Goal: Task Accomplishment & Management: Complete application form

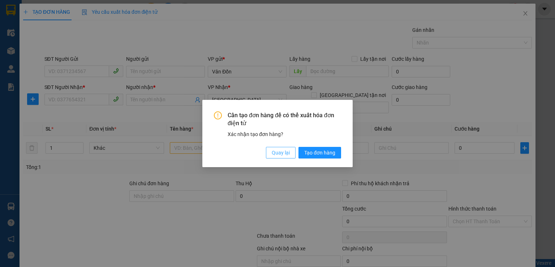
click at [288, 152] on span "Quay lại" at bounding box center [281, 152] width 18 height 8
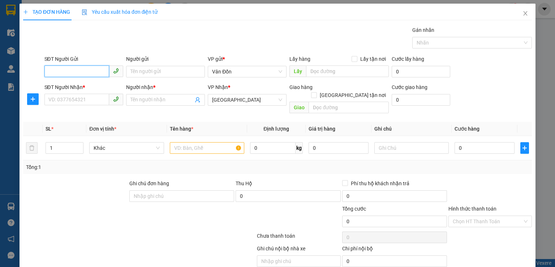
click at [78, 68] on input "SĐT Người Gửi" at bounding box center [76, 71] width 65 height 12
paste input "0912097826"
click at [85, 76] on input "0912097826" at bounding box center [76, 71] width 65 height 12
type input "0912097826"
click at [306, 73] on input "text" at bounding box center [347, 71] width 83 height 12
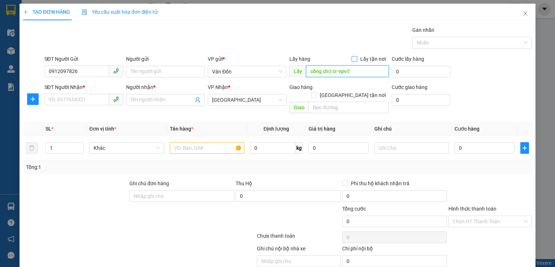
type input "cổng chợ cr-vpvđ"
click at [353, 58] on input "Lấy tận nơi" at bounding box center [353, 58] width 5 height 5
checkbox input "true"
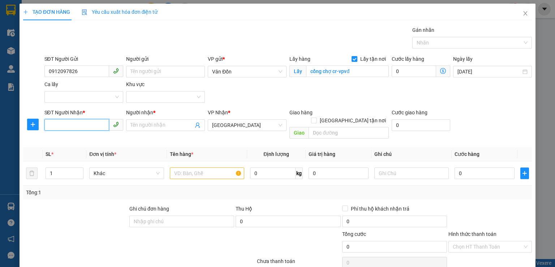
click at [95, 126] on input "SĐT Người Nhận *" at bounding box center [76, 125] width 65 height 12
type input "0000000000"
click at [135, 128] on input "Người nhận *" at bounding box center [161, 125] width 63 height 8
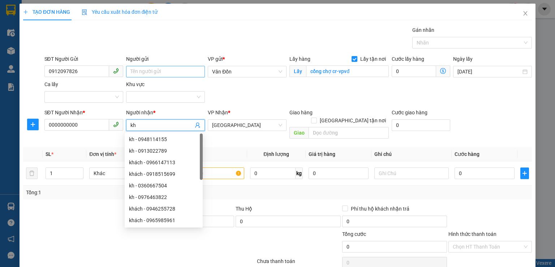
type input "kh"
click at [146, 73] on input "Người gửi" at bounding box center [165, 72] width 79 height 12
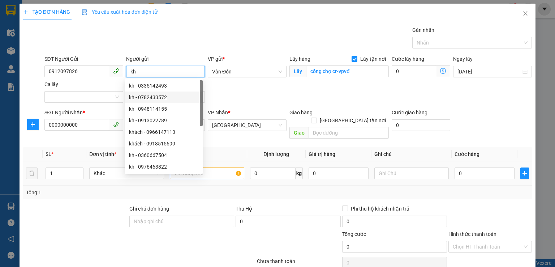
type input "kh"
click at [221, 167] on input "text" at bounding box center [207, 173] width 74 height 12
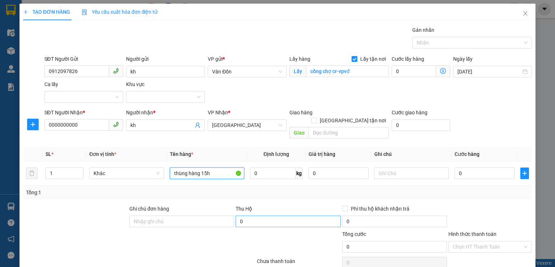
scroll to position [36, 0]
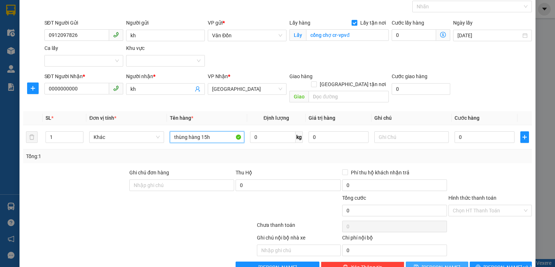
type input "thùng hàng 15h"
click at [422, 261] on button "[PERSON_NAME]" at bounding box center [437, 267] width 62 height 12
checkbox input "false"
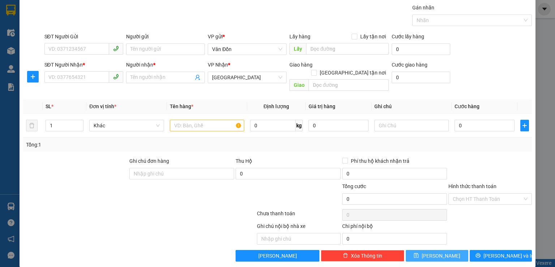
scroll to position [0, 0]
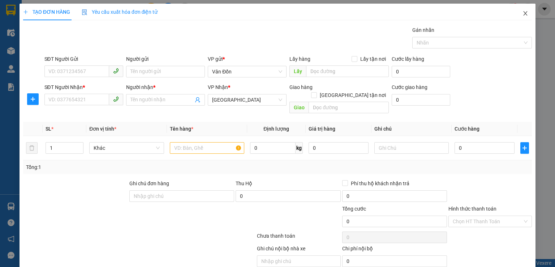
click at [517, 18] on span "Close" at bounding box center [525, 14] width 20 height 20
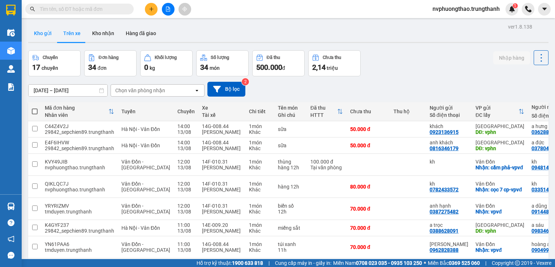
click at [52, 34] on button "Kho gửi" at bounding box center [42, 33] width 29 height 17
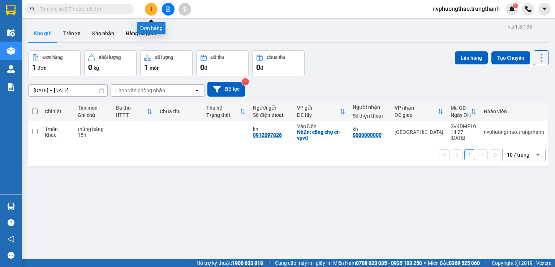
click at [149, 8] on icon "plus" at bounding box center [151, 9] width 5 height 5
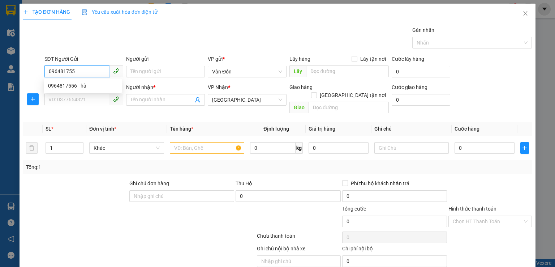
type input "0964817556"
click at [75, 81] on div "0964817556 - hà" at bounding box center [83, 86] width 78 height 12
type input "hà"
checkbox input "true"
type input "đối diện tòa án vđ"
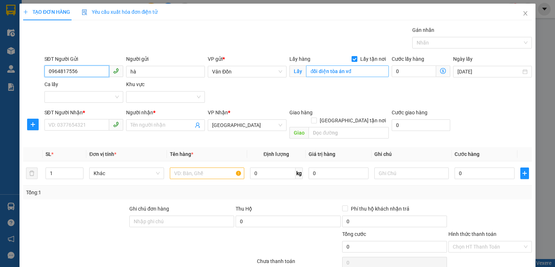
type input "0964817556"
type input "vpvđ"
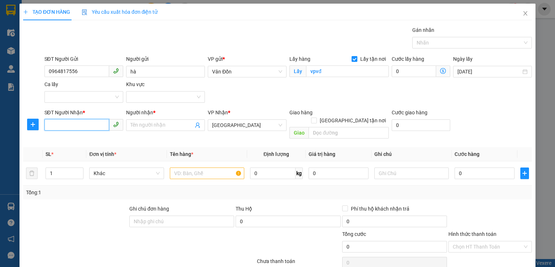
click at [95, 127] on input "SĐT Người Nhận *" at bounding box center [76, 125] width 65 height 12
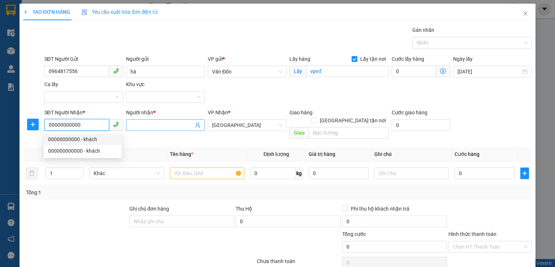
type input "00000000000"
click at [168, 125] on input "Người nhận *" at bounding box center [161, 125] width 63 height 8
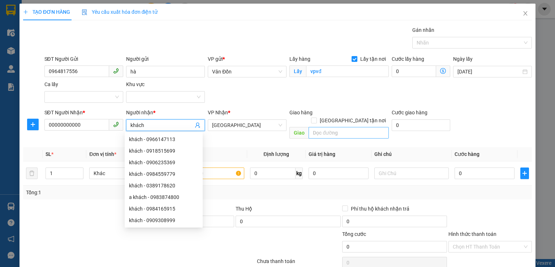
type input "khách"
click at [339, 127] on input "text" at bounding box center [348, 133] width 80 height 12
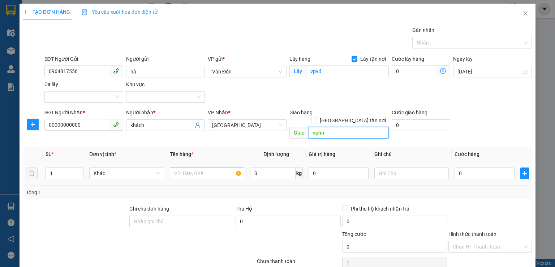
type input "vphn"
click at [217, 167] on input "text" at bounding box center [207, 173] width 74 height 12
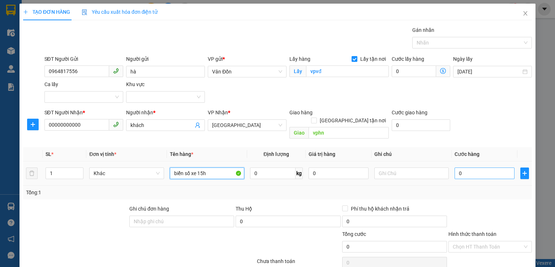
type input "biển số xe 15h"
click at [472, 167] on input "0" at bounding box center [484, 173] width 60 height 12
type input "1"
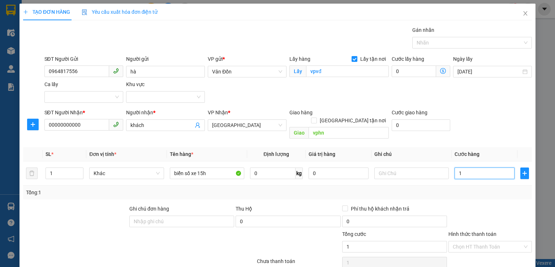
type input "10"
type input "1"
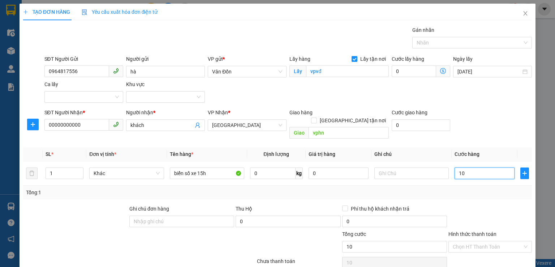
type input "1"
type input "0"
click at [455, 167] on input "0" at bounding box center [484, 173] width 60 height 12
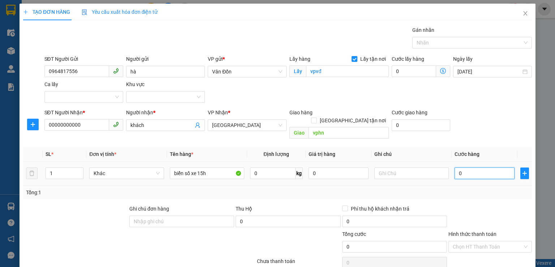
type input "70"
type input "70.000"
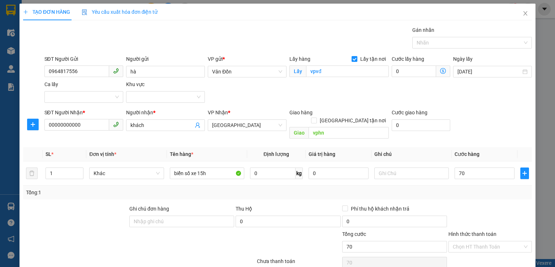
type input "70.000"
click at [476, 189] on div "Tổng: 1" at bounding box center [277, 192] width 509 height 14
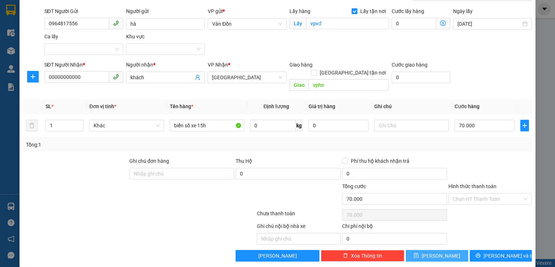
drag, startPoint x: 435, startPoint y: 250, endPoint x: 505, endPoint y: 233, distance: 72.4
click at [435, 251] on span "[PERSON_NAME]" at bounding box center [441, 255] width 39 height 8
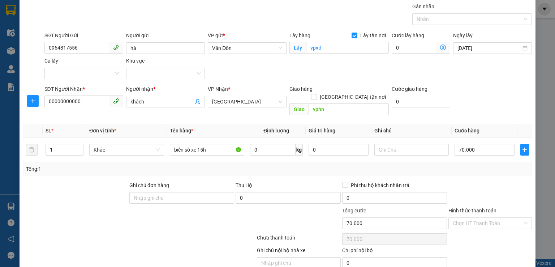
scroll to position [12, 0]
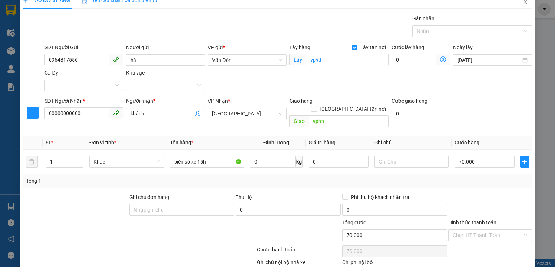
checkbox input "false"
type input "0"
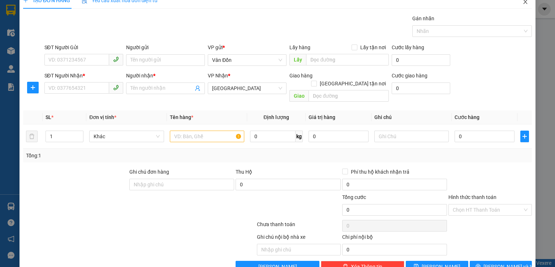
click at [523, 4] on icon "close" at bounding box center [525, 2] width 6 height 6
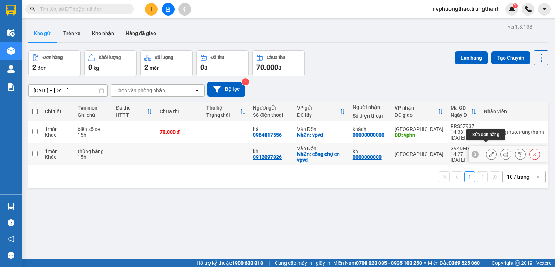
click at [489, 151] on icon at bounding box center [491, 153] width 5 height 5
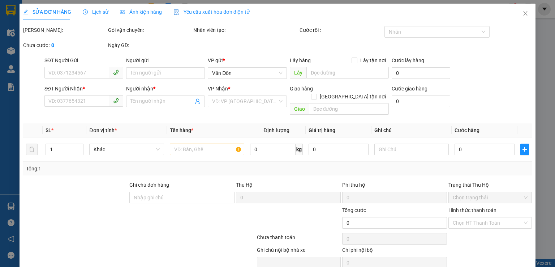
type input "0912097826"
type input "kh"
checkbox input "true"
type input "cổng chợ cr-vpvđ"
type input "0000000000"
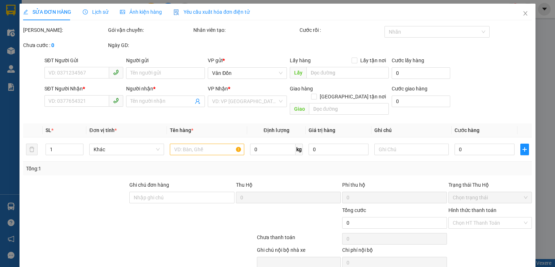
type input "kh"
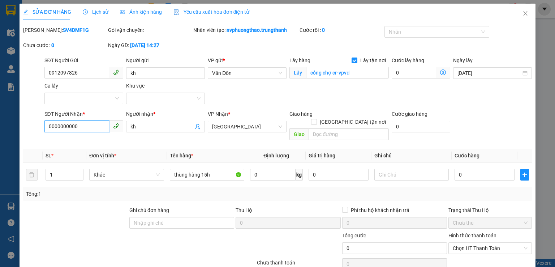
drag, startPoint x: 81, startPoint y: 122, endPoint x: 0, endPoint y: 119, distance: 81.0
click at [0, 122] on div "SỬA ĐƠN HÀNG Lịch sử Ảnh kiện hàng Yêu cầu xuất hóa đơn điện tử Total Paid Fee …" at bounding box center [277, 133] width 555 height 267
click at [64, 128] on input "0912" at bounding box center [76, 126] width 65 height 12
click at [39, 211] on div at bounding box center [75, 218] width 106 height 25
click at [73, 126] on input "0912097" at bounding box center [76, 126] width 65 height 12
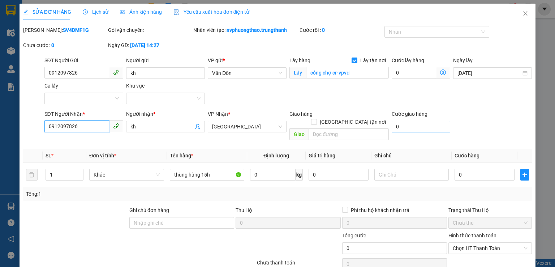
type input "0912097826"
click at [406, 128] on input "0" at bounding box center [421, 127] width 59 height 12
type input "1"
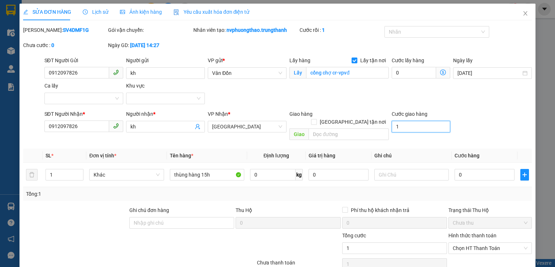
type input "10"
type input "1"
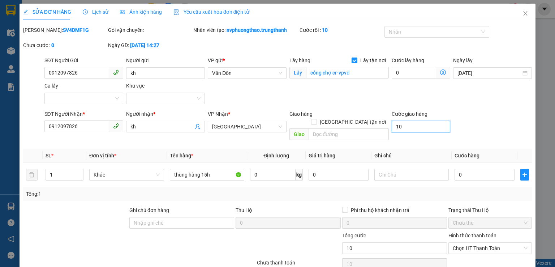
type input "1"
type input "0"
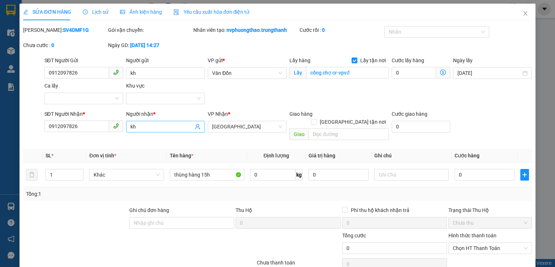
click at [139, 125] on input "kh" at bounding box center [161, 126] width 63 height 8
click at [72, 190] on div "Tổng: 1" at bounding box center [120, 194] width 189 height 8
drag, startPoint x: 139, startPoint y: 126, endPoint x: 93, endPoint y: 129, distance: 46.3
click at [94, 129] on div "SĐT Người Nhận * 0912097826 Người nhận * kh kh VP Nhận * [GEOGRAPHIC_DATA] Giao…" at bounding box center [288, 126] width 490 height 33
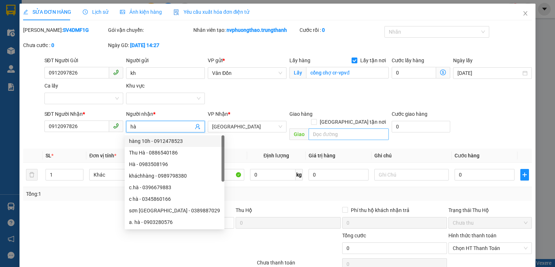
type input "hà"
click at [334, 131] on input "text" at bounding box center [348, 134] width 80 height 12
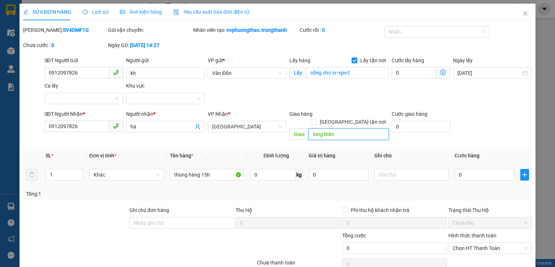
type input "long biên"
click at [469, 167] on div "0" at bounding box center [484, 174] width 60 height 14
click at [455, 169] on input "0" at bounding box center [484, 175] width 60 height 12
type input "1"
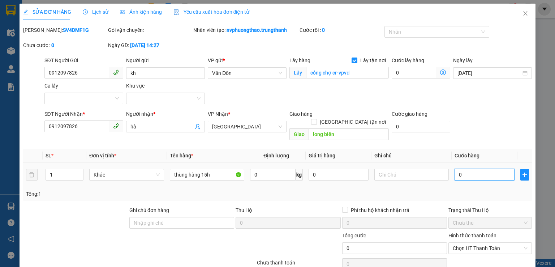
type input "1"
type input "10"
type input "100"
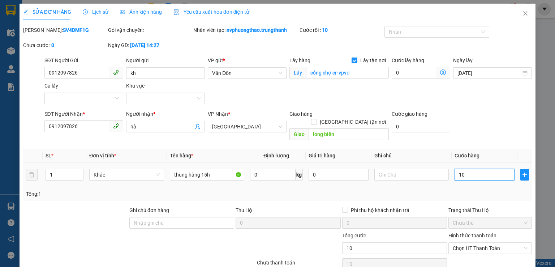
type input "100"
type input "100.000"
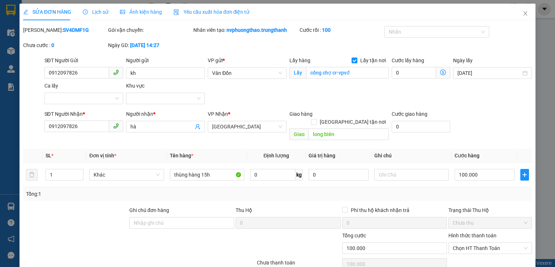
click at [474, 190] on div "Tổng: 1" at bounding box center [277, 194] width 503 height 8
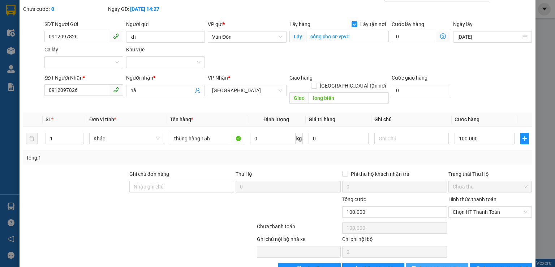
click at [430, 264] on span "[PERSON_NAME] thay đổi" at bounding box center [448, 268] width 58 height 8
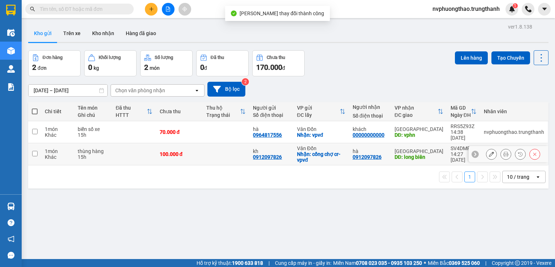
click at [38, 148] on td at bounding box center [34, 154] width 13 height 22
checkbox input "true"
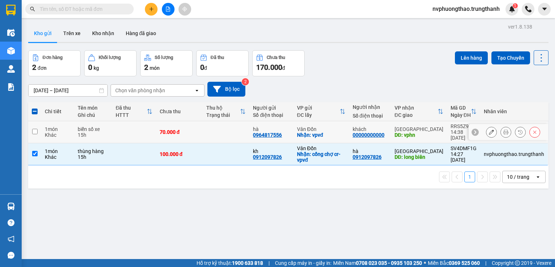
click at [35, 129] on input "checkbox" at bounding box center [34, 131] width 5 height 5
checkbox input "true"
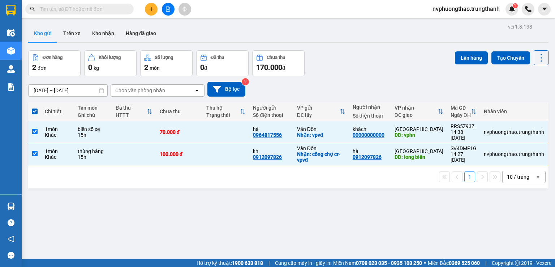
click at [484, 57] on div "Lên hàng Tạo Chuyến" at bounding box center [502, 57] width 94 height 15
click at [473, 58] on button "Lên hàng" at bounding box center [471, 57] width 33 height 13
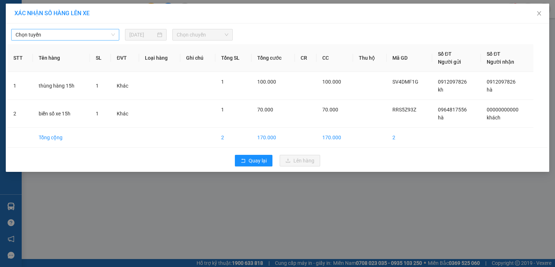
click at [107, 38] on span "Chọn tuyến" at bounding box center [65, 34] width 99 height 11
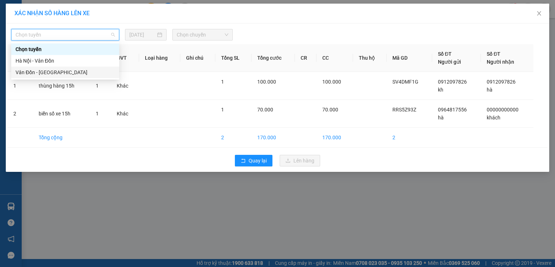
click at [53, 73] on div "Vân Đồn - [GEOGRAPHIC_DATA]" at bounding box center [65, 72] width 99 height 8
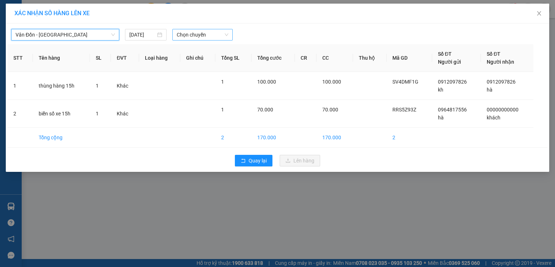
click at [201, 38] on span "Chọn chuyến" at bounding box center [203, 34] width 52 height 11
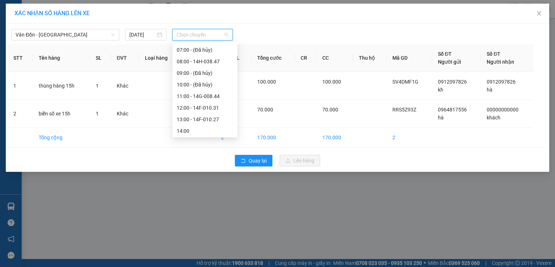
scroll to position [104, 0]
click at [207, 96] on div "15:00 - 14H-038.48" at bounding box center [205, 95] width 56 height 8
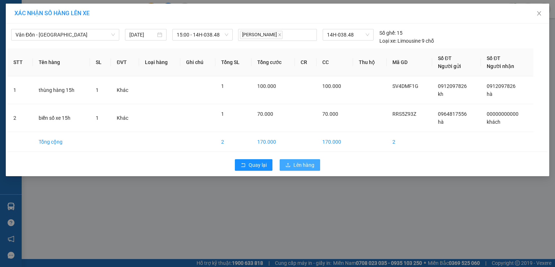
click at [298, 168] on button "Lên hàng" at bounding box center [300, 165] width 40 height 12
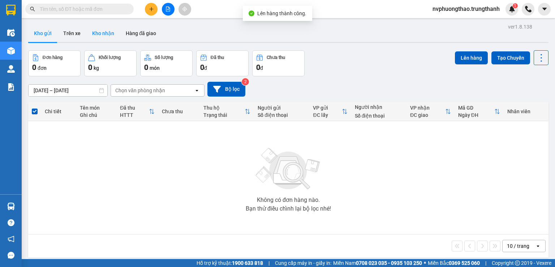
drag, startPoint x: 77, startPoint y: 32, endPoint x: 90, endPoint y: 28, distance: 13.7
click at [75, 32] on button "Trên xe" at bounding box center [71, 33] width 29 height 17
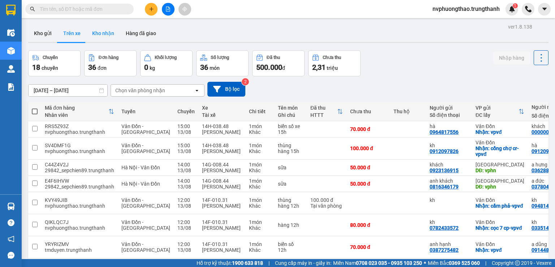
click at [99, 31] on button "Kho nhận" at bounding box center [103, 33] width 34 height 17
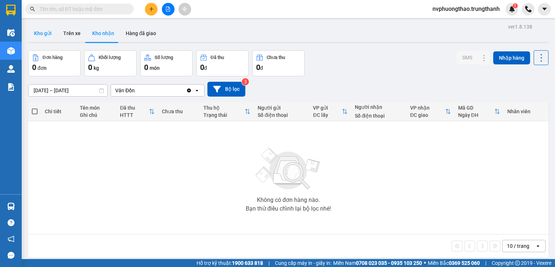
drag, startPoint x: 41, startPoint y: 33, endPoint x: 33, endPoint y: 35, distance: 7.7
click at [41, 34] on button "Kho gửi" at bounding box center [42, 33] width 29 height 17
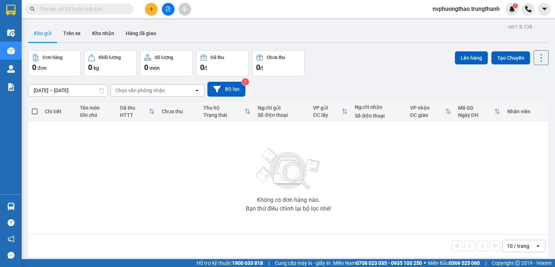
drag, startPoint x: 69, startPoint y: 35, endPoint x: 105, endPoint y: 73, distance: 52.4
click at [69, 35] on button "Trên xe" at bounding box center [71, 33] width 29 height 17
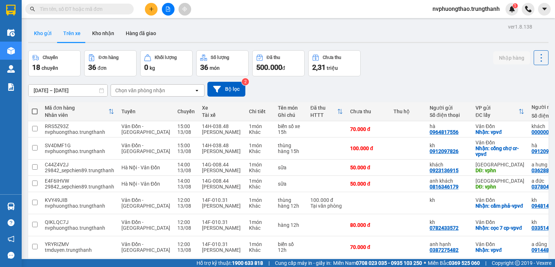
click at [43, 36] on button "Kho gửi" at bounding box center [42, 33] width 29 height 17
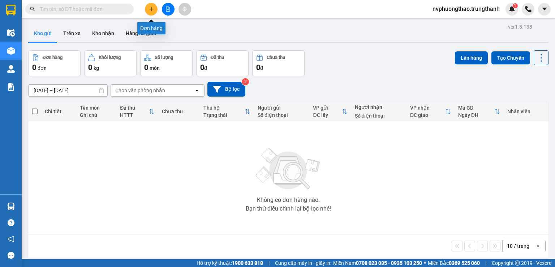
click at [151, 13] on button at bounding box center [151, 9] width 13 height 13
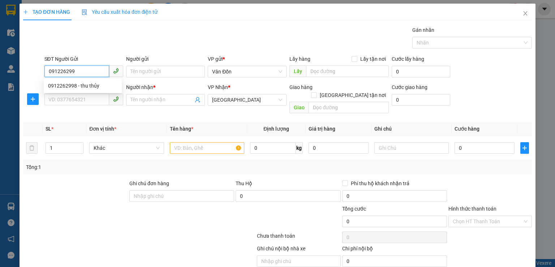
type input "0912262998"
click at [86, 88] on div "0912262998 - thu thủy" at bounding box center [82, 86] width 69 height 8
type input "thu thủy"
checkbox input "true"
type input "vpvđ"
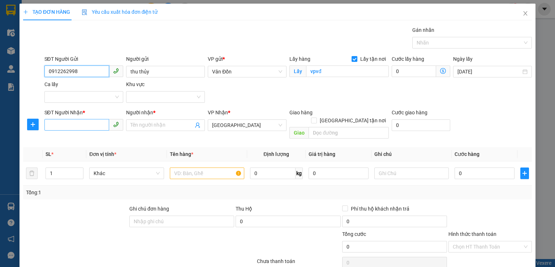
type input "0912262998"
click at [62, 128] on input "SĐT Người Nhận *" at bounding box center [76, 125] width 65 height 12
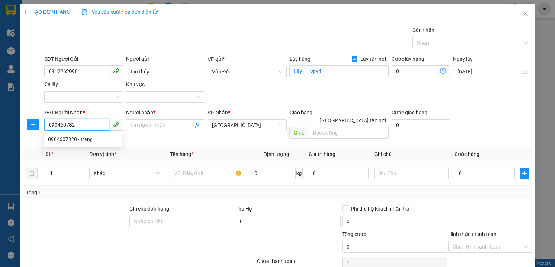
type input "0904607820"
click at [95, 138] on div "0904607820 - trang" at bounding box center [82, 139] width 69 height 8
type input "trang"
type input "vphn"
type input "0904607820"
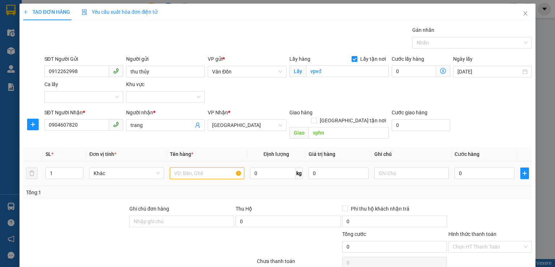
click at [192, 167] on input "text" at bounding box center [207, 173] width 74 height 12
type input "thùng giấy"
click at [464, 167] on input "0" at bounding box center [484, 173] width 60 height 12
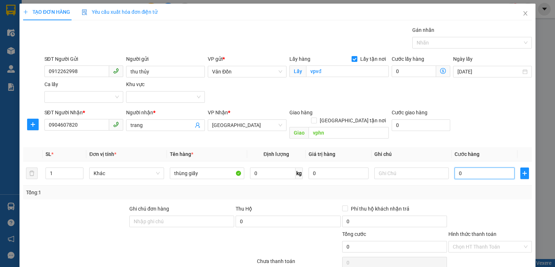
type input "1"
type input "11"
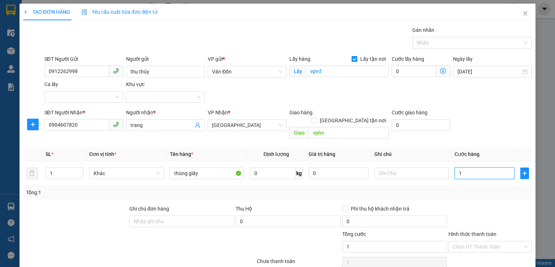
type input "11"
type input "110"
type input "11"
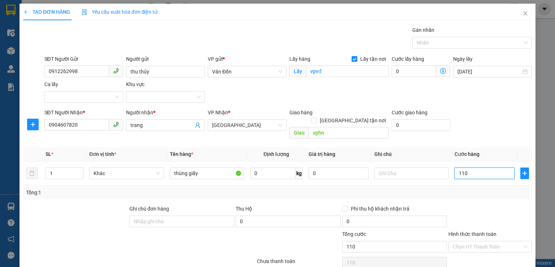
type input "11"
type input "1"
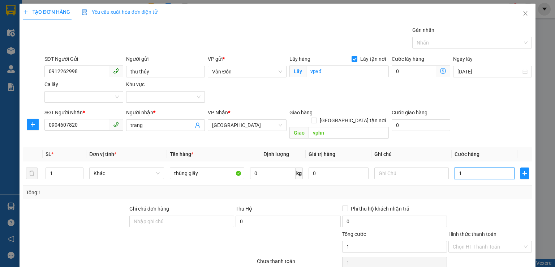
type input "10"
type input "100"
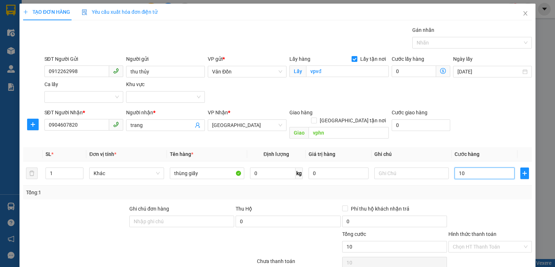
type input "100"
type input "100.000"
click at [433, 190] on div "Tổng: 1" at bounding box center [277, 192] width 509 height 14
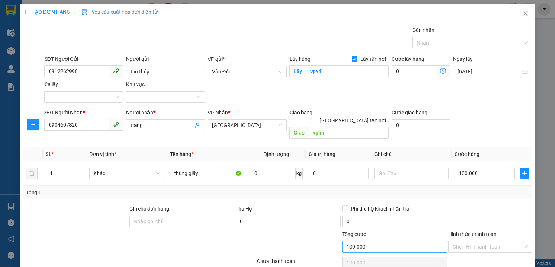
scroll to position [48, 0]
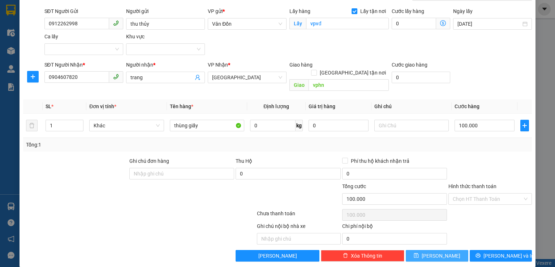
click at [442, 250] on button "[PERSON_NAME]" at bounding box center [437, 256] width 62 height 12
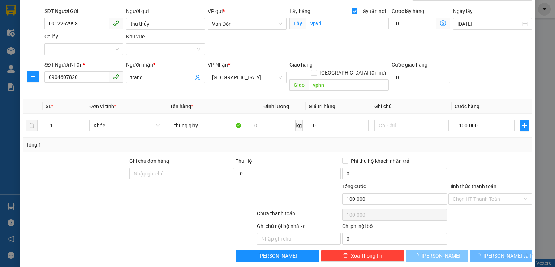
checkbox input "false"
type input "0"
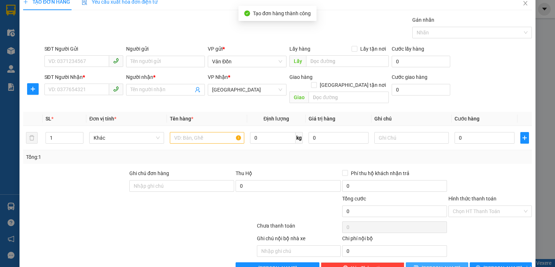
scroll to position [0, 0]
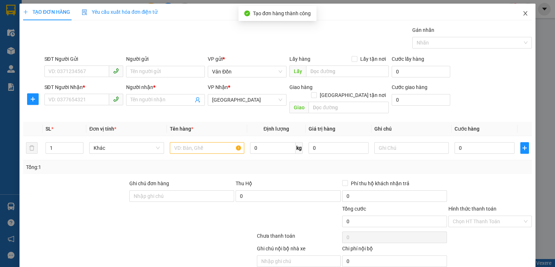
click at [522, 15] on icon "close" at bounding box center [525, 13] width 6 height 6
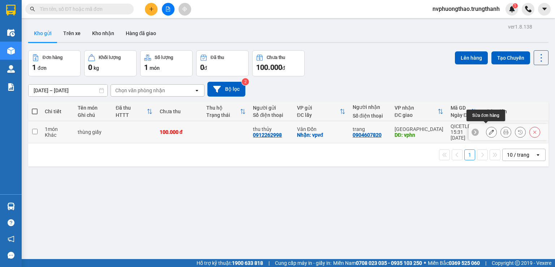
click at [489, 129] on icon at bounding box center [491, 131] width 5 height 5
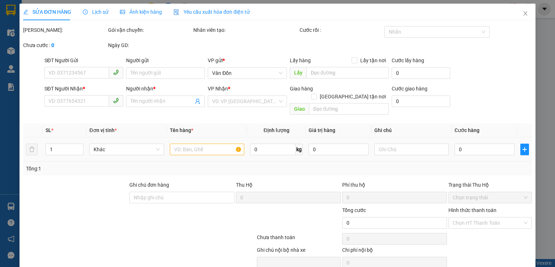
type input "0912262998"
type input "thu thủy"
checkbox input "true"
type input "vpvđ"
type input "0904607820"
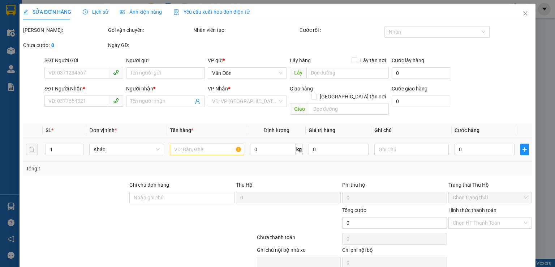
type input "trang"
type input "vphn"
type input "100.000"
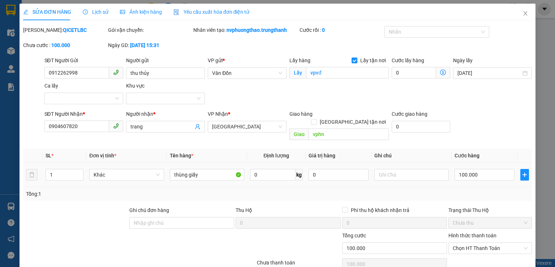
click at [217, 175] on td "thùng giấy" at bounding box center [207, 175] width 80 height 24
click at [207, 169] on input "thùng giấy" at bounding box center [207, 175] width 74 height 12
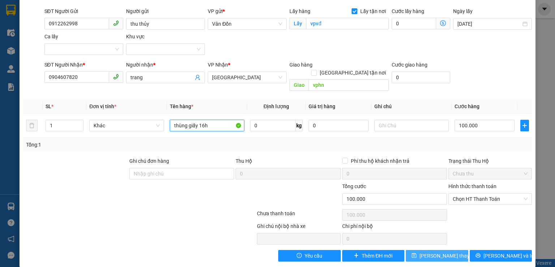
type input "thùng giấy 16h"
click at [429, 251] on span "[PERSON_NAME] thay đổi" at bounding box center [448, 255] width 58 height 8
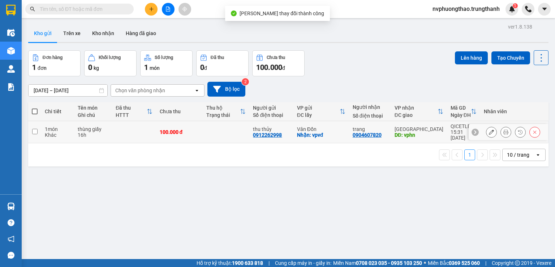
click at [36, 131] on td at bounding box center [34, 132] width 13 height 22
checkbox input "true"
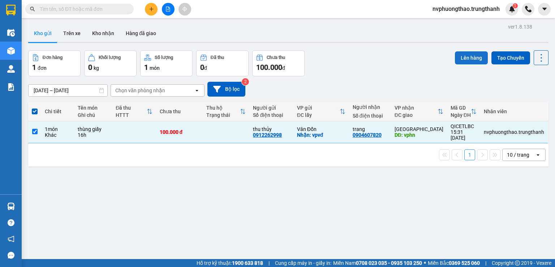
click at [479, 56] on button "Lên hàng" at bounding box center [471, 57] width 33 height 13
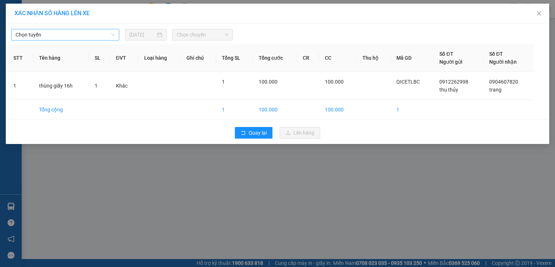
click at [66, 34] on span "Chọn tuyến" at bounding box center [65, 34] width 99 height 11
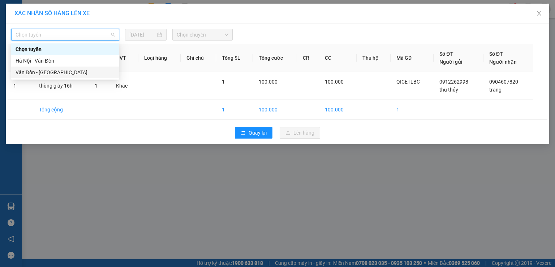
click at [59, 72] on div "Vân Đồn - [GEOGRAPHIC_DATA]" at bounding box center [65, 72] width 99 height 8
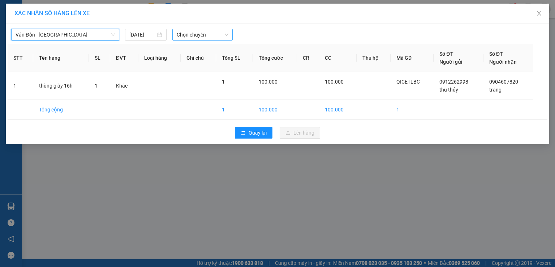
click at [196, 36] on span "Chọn chuyến" at bounding box center [203, 34] width 52 height 11
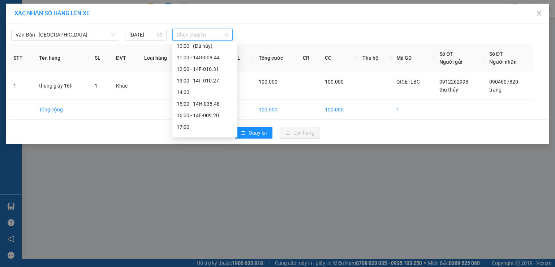
scroll to position [104, 0]
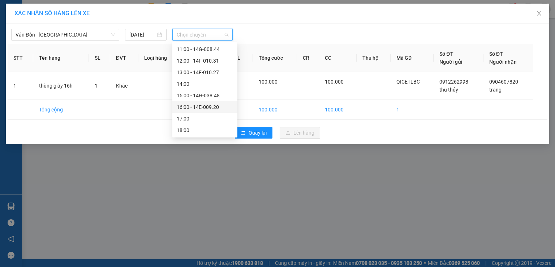
click at [213, 107] on div "16:00 - 14E-009.20" at bounding box center [205, 107] width 56 height 8
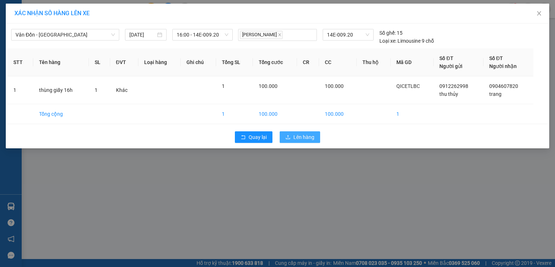
click at [299, 136] on span "Lên hàng" at bounding box center [303, 137] width 21 height 8
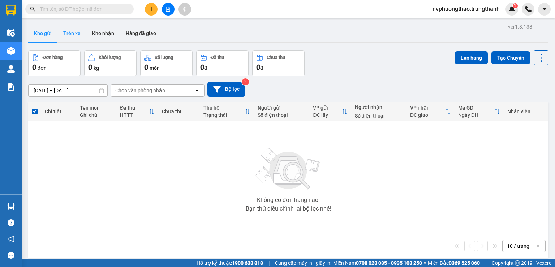
click at [75, 34] on button "Trên xe" at bounding box center [71, 33] width 29 height 17
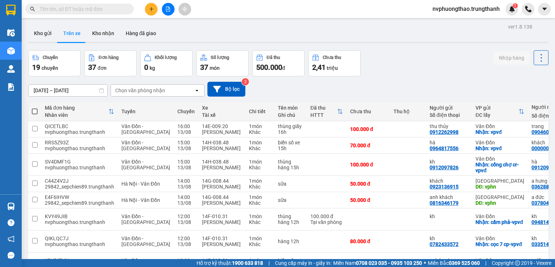
click at [150, 7] on icon "plus" at bounding box center [151, 9] width 5 height 5
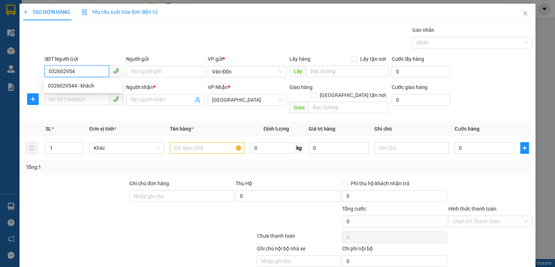
type input "0326029544"
click at [88, 87] on div "0326029544 - khách" at bounding box center [82, 86] width 69 height 8
type input "khách"
checkbox input "true"
type input "vpvđ"
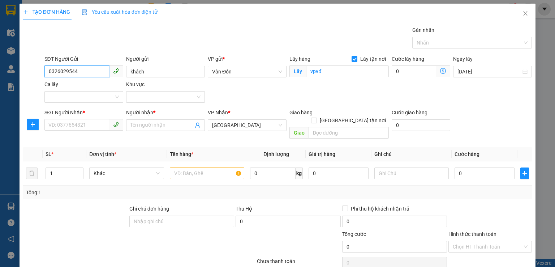
type input "0326029544"
click at [63, 121] on input "SĐT Người Nhận *" at bounding box center [76, 125] width 65 height 12
type input "0965548303"
click at [153, 128] on input "Người nhận *" at bounding box center [161, 125] width 63 height 8
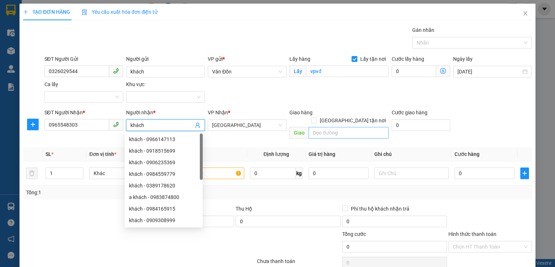
type input "khách"
click at [318, 127] on input "text" at bounding box center [348, 133] width 80 height 12
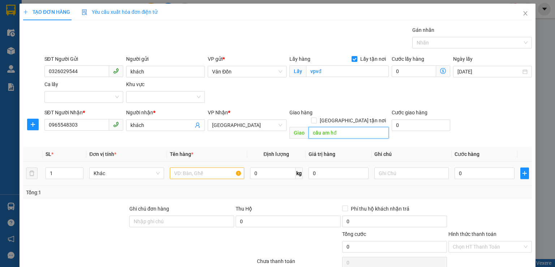
type input "cầu am hđ"
click at [191, 167] on input "text" at bounding box center [207, 173] width 74 height 12
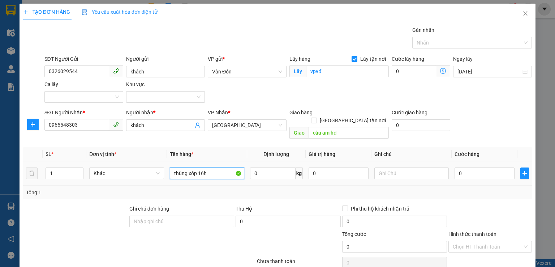
type input "thùng xốp 16h"
click at [517, 168] on td at bounding box center [524, 173] width 14 height 24
click at [464, 169] on input "0" at bounding box center [484, 173] width 60 height 12
type input "7"
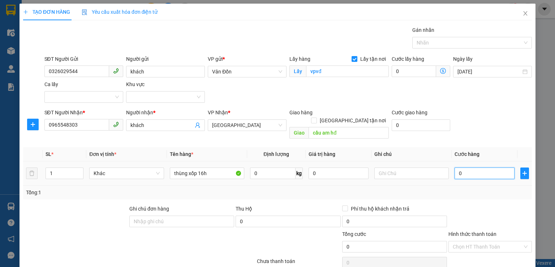
type input "7"
type input "70"
type input "70.000"
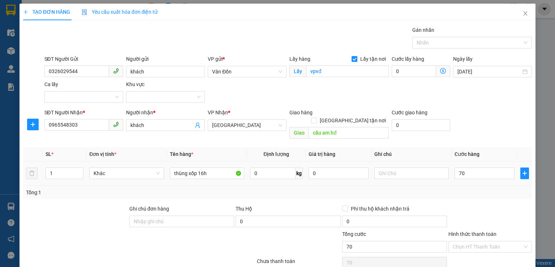
type input "70.000"
click at [445, 188] on div "Tổng: 1" at bounding box center [277, 192] width 503 height 8
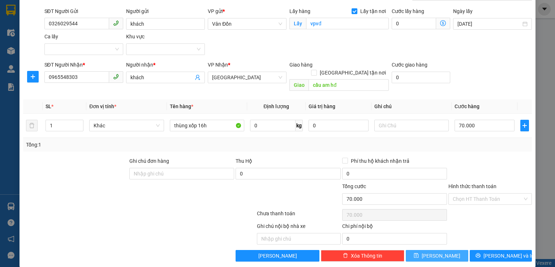
click at [437, 251] on span "[PERSON_NAME]" at bounding box center [441, 255] width 39 height 8
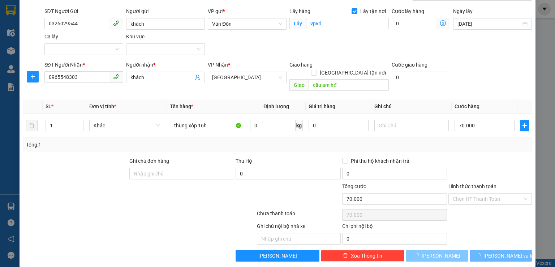
checkbox input "false"
type input "0"
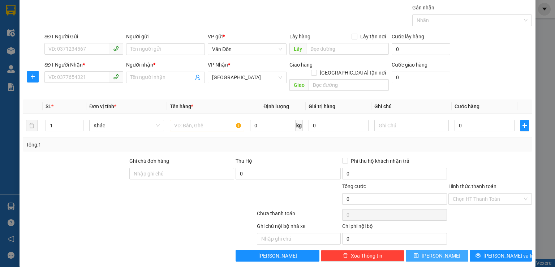
scroll to position [0, 0]
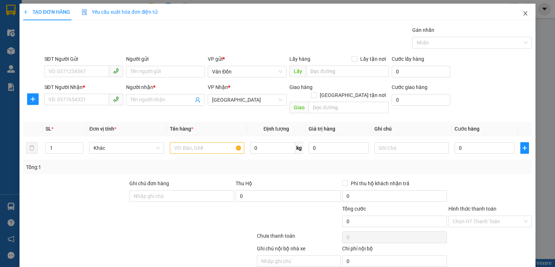
click at [522, 15] on icon "close" at bounding box center [525, 13] width 6 height 6
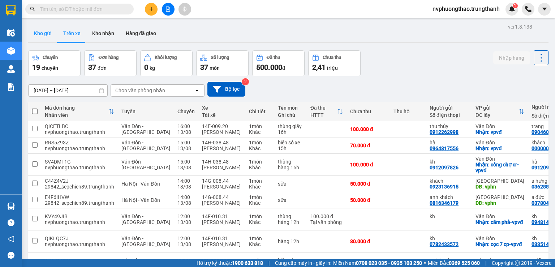
click at [41, 36] on button "Kho gửi" at bounding box center [42, 33] width 29 height 17
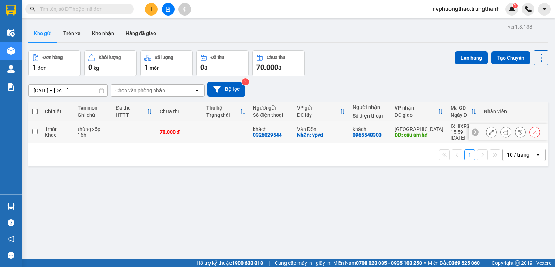
click at [34, 129] on input "checkbox" at bounding box center [34, 131] width 5 height 5
checkbox input "true"
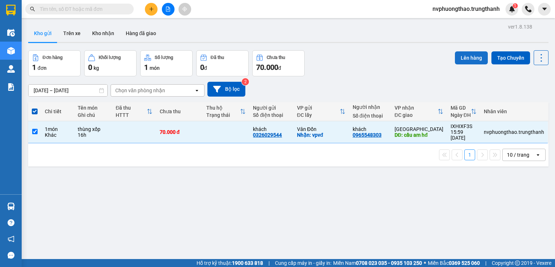
click at [462, 57] on button "Lên hàng" at bounding box center [471, 57] width 33 height 13
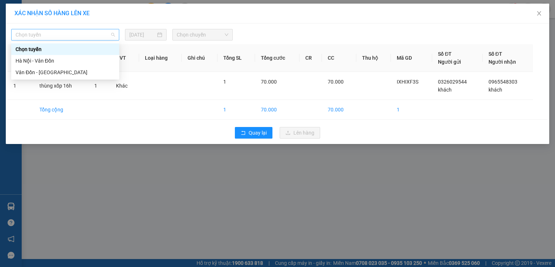
click at [94, 34] on span "Chọn tuyến" at bounding box center [65, 34] width 99 height 11
click at [72, 73] on div "Vân Đồn - [GEOGRAPHIC_DATA]" at bounding box center [65, 72] width 99 height 8
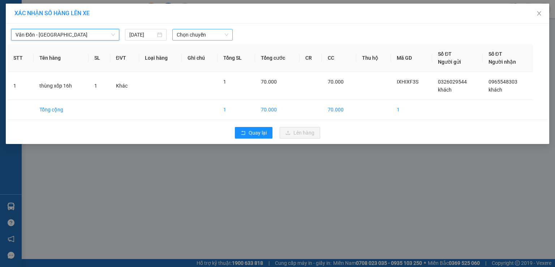
click at [201, 35] on span "Chọn chuyến" at bounding box center [203, 34] width 52 height 11
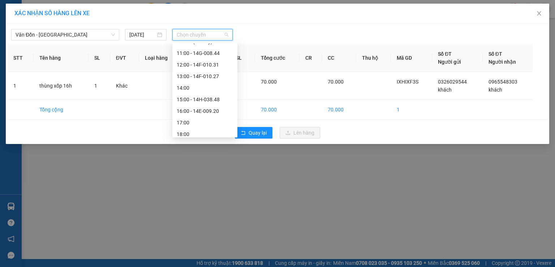
scroll to position [104, 0]
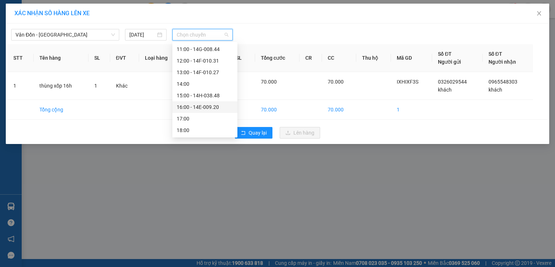
click at [214, 106] on div "16:00 - 14E-009.20" at bounding box center [205, 107] width 56 height 8
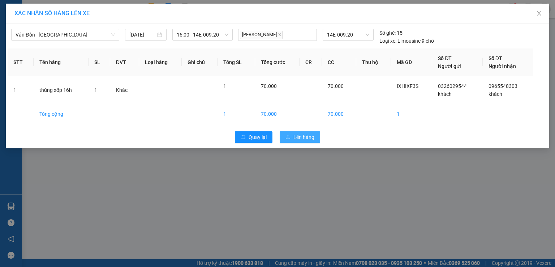
click at [310, 138] on span "Lên hàng" at bounding box center [303, 137] width 21 height 8
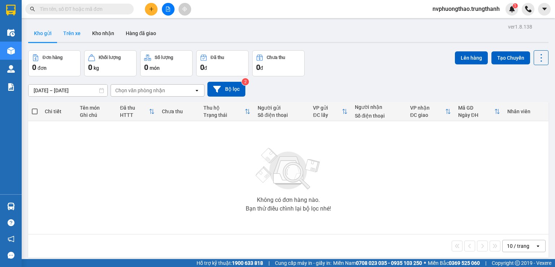
click at [76, 37] on button "Trên xe" at bounding box center [71, 33] width 29 height 17
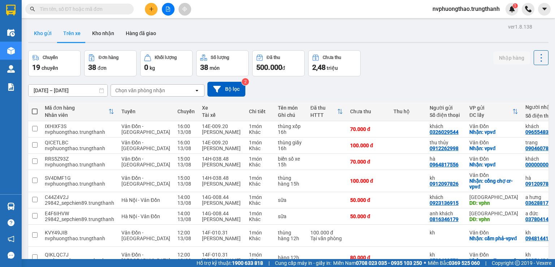
click at [48, 35] on button "Kho gửi" at bounding box center [42, 33] width 29 height 17
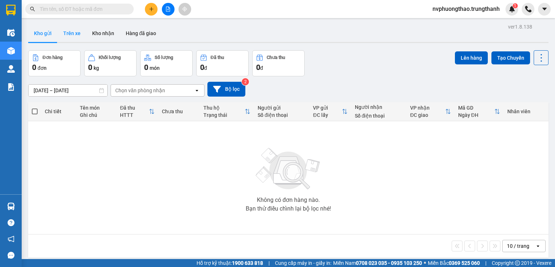
click at [84, 29] on button "Trên xe" at bounding box center [71, 33] width 29 height 17
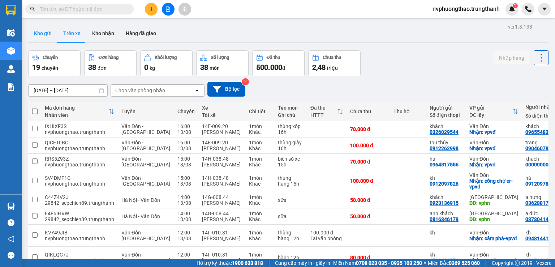
click at [53, 36] on button "Kho gửi" at bounding box center [42, 33] width 29 height 17
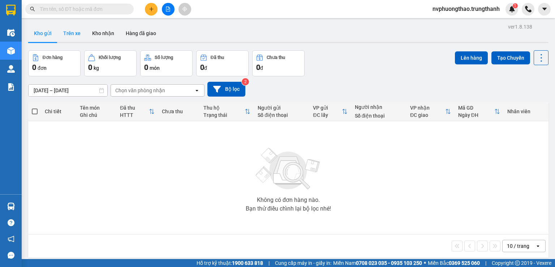
click at [72, 35] on button "Trên xe" at bounding box center [71, 33] width 29 height 17
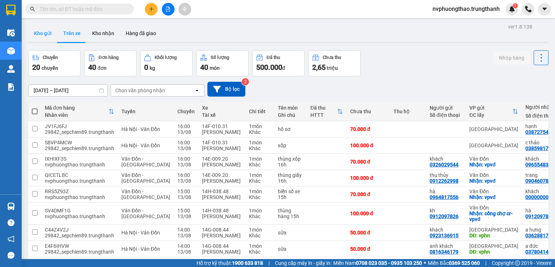
click at [46, 37] on button "Kho gửi" at bounding box center [42, 33] width 29 height 17
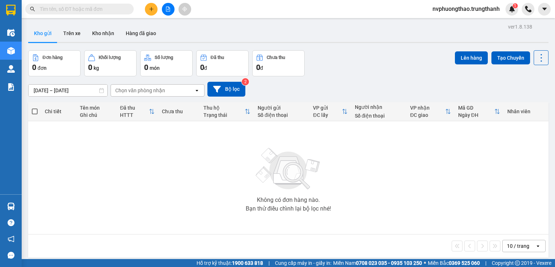
paste input "0355375080"
type input "0355375080"
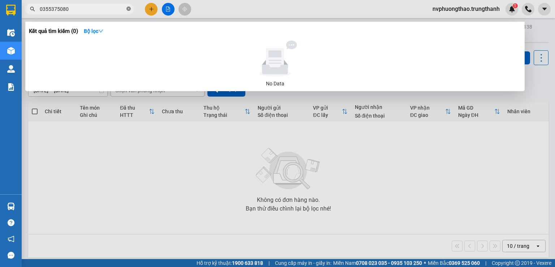
click at [129, 8] on icon "close-circle" at bounding box center [128, 9] width 4 height 4
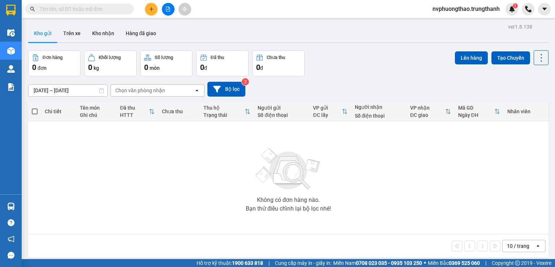
drag, startPoint x: 88, startPoint y: 13, endPoint x: 101, endPoint y: 5, distance: 15.1
click at [91, 8] on span at bounding box center [79, 9] width 108 height 11
click at [79, 9] on input "text" at bounding box center [82, 9] width 85 height 8
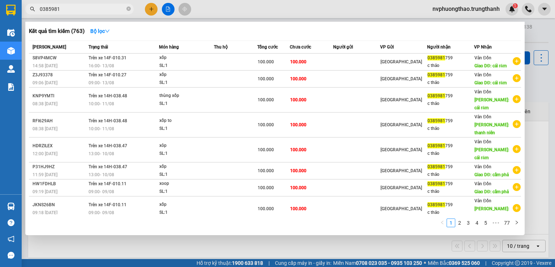
paste input "0336559666"
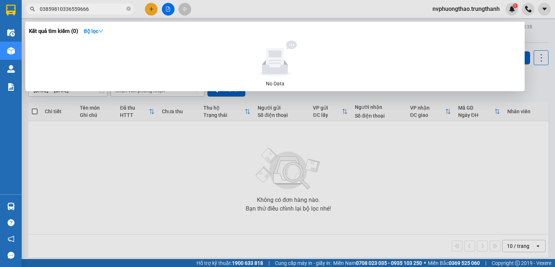
drag, startPoint x: 58, startPoint y: 10, endPoint x: 22, endPoint y: 10, distance: 35.8
click at [22, 10] on div "03859810336559666" at bounding box center [70, 9] width 141 height 11
click at [126, 9] on span "0336559666" at bounding box center [79, 9] width 108 height 11
click at [76, 7] on input "0336559666" at bounding box center [82, 9] width 85 height 8
drag, startPoint x: 76, startPoint y: 7, endPoint x: 17, endPoint y: 9, distance: 58.6
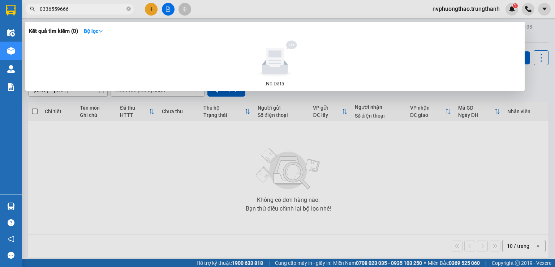
click at [17, 9] on section "Kết quả tìm kiếm ( 0 ) Bộ lọc No Data 0336559666 nvphuongthao.trungthanh 1 Điều…" at bounding box center [277, 133] width 555 height 267
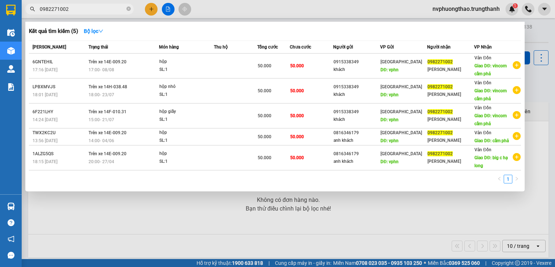
type input "0982271002"
click at [129, 10] on icon "close-circle" at bounding box center [128, 9] width 4 height 4
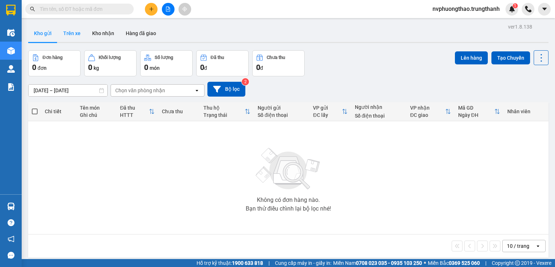
click at [77, 30] on button "Trên xe" at bounding box center [71, 33] width 29 height 17
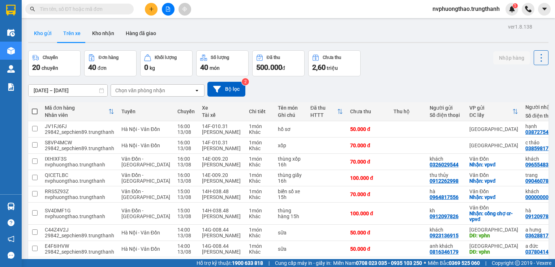
click at [52, 34] on button "Kho gửi" at bounding box center [42, 33] width 29 height 17
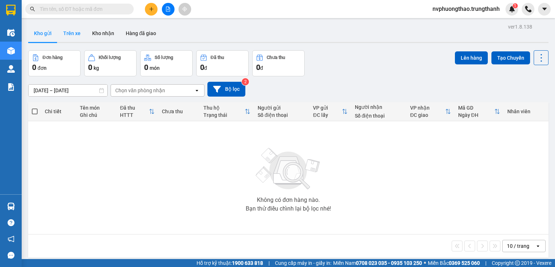
click at [72, 35] on button "Trên xe" at bounding box center [71, 33] width 29 height 17
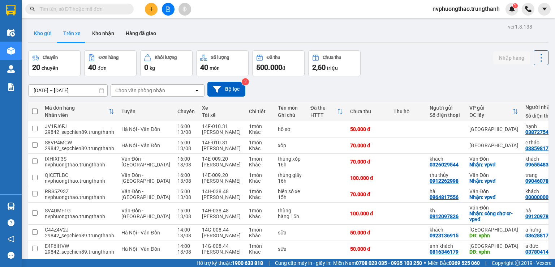
click at [44, 34] on button "Kho gửi" at bounding box center [42, 33] width 29 height 17
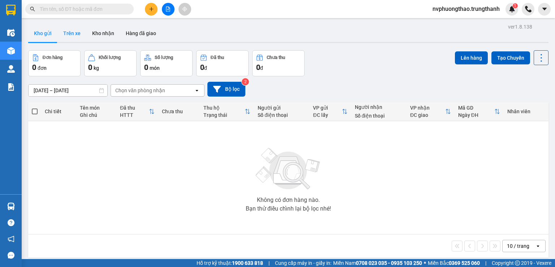
click at [77, 33] on button "Trên xe" at bounding box center [71, 33] width 29 height 17
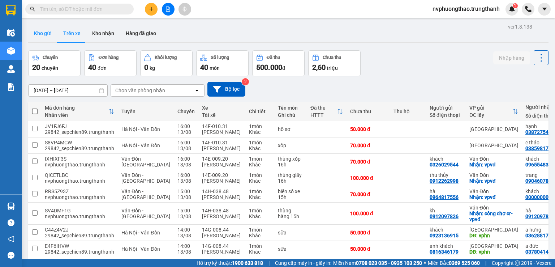
click at [45, 33] on button "Kho gửi" at bounding box center [42, 33] width 29 height 17
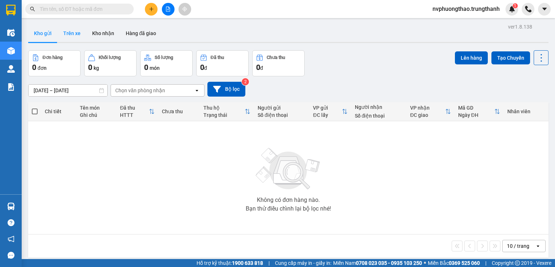
click at [79, 33] on button "Trên xe" at bounding box center [71, 33] width 29 height 17
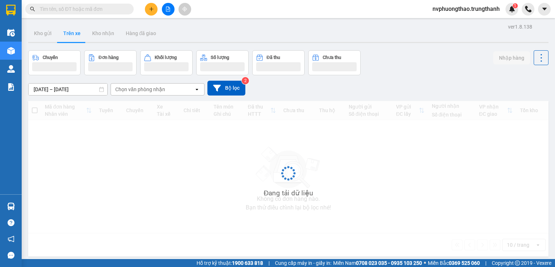
click at [75, 36] on button "Trên xe" at bounding box center [71, 33] width 29 height 17
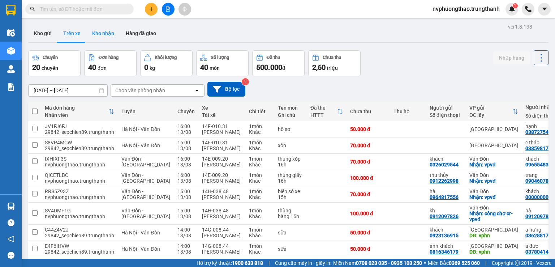
click at [108, 33] on button "Kho nhận" at bounding box center [103, 33] width 34 height 17
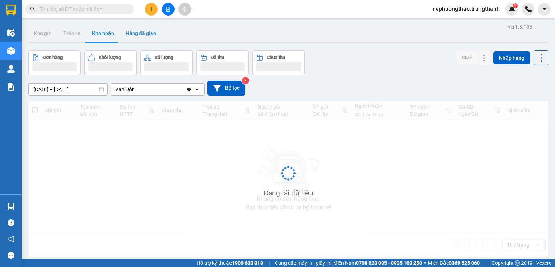
click at [150, 37] on button "Hàng đã giao" at bounding box center [141, 33] width 42 height 17
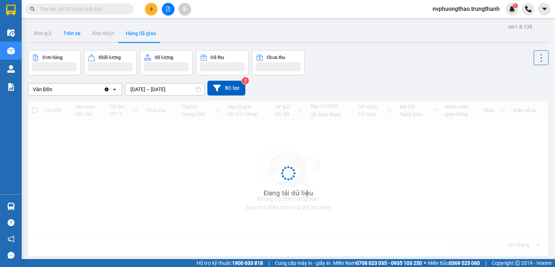
click at [68, 36] on button "Trên xe" at bounding box center [71, 33] width 29 height 17
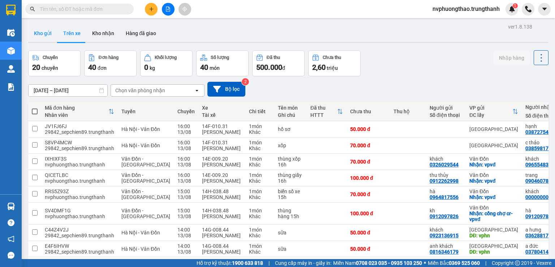
click at [48, 35] on button "Kho gửi" at bounding box center [42, 33] width 29 height 17
